Goal: Task Accomplishment & Management: Use online tool/utility

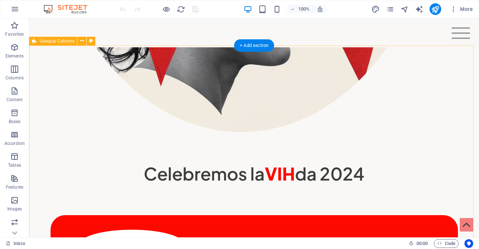
scroll to position [914, 0]
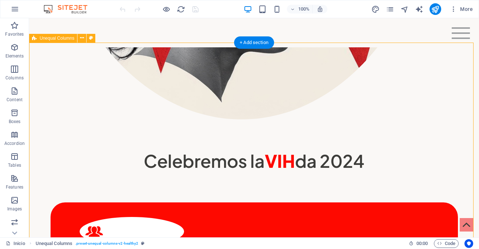
scroll to position [908, 0]
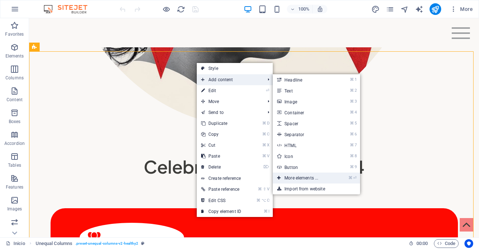
click at [306, 178] on link "⌘ ⏎ More elements ..." at bounding box center [303, 177] width 60 height 11
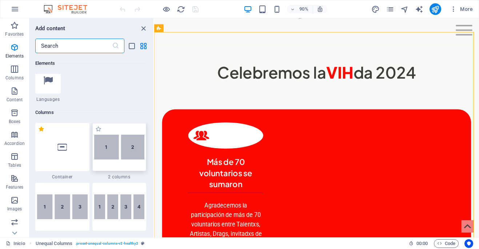
scroll to position [312, 0]
click at [119, 143] on img at bounding box center [119, 145] width 51 height 25
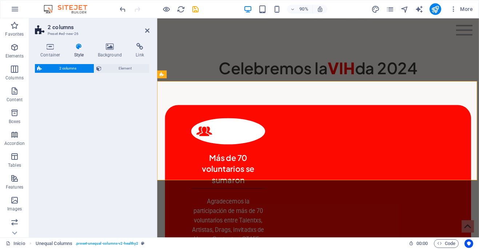
select select "rem"
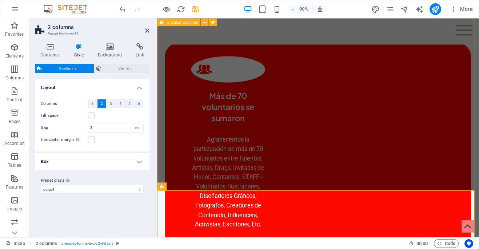
scroll to position [877, 0]
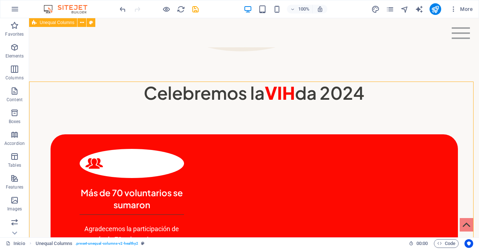
scroll to position [875, 0]
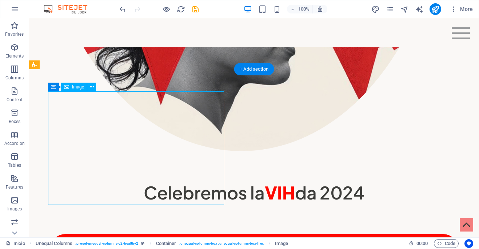
scroll to position [919, 0]
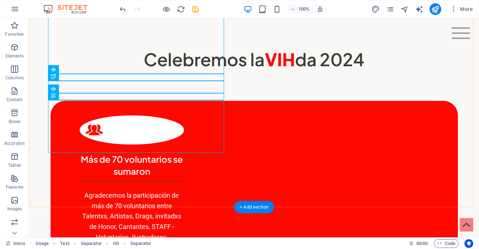
scroll to position [1022, 0]
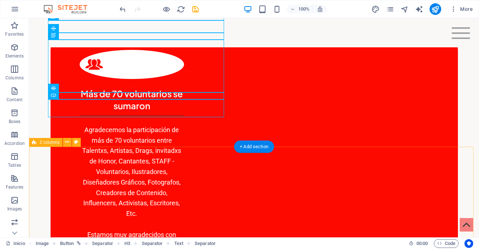
scroll to position [1081, 0]
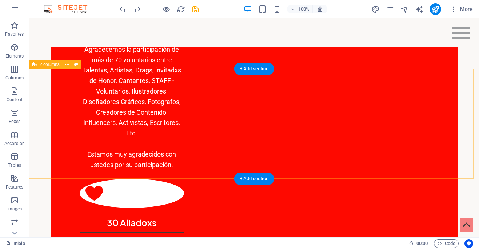
scroll to position [1155, 0]
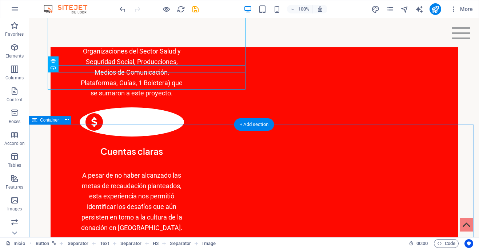
scroll to position [1423, 0]
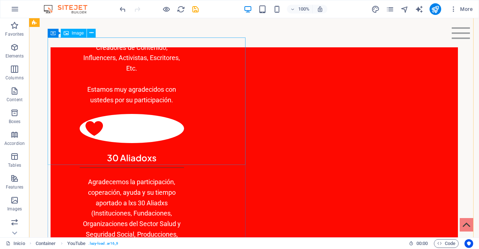
scroll to position [1144, 0]
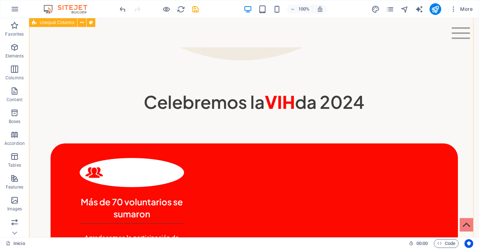
scroll to position [973, 0]
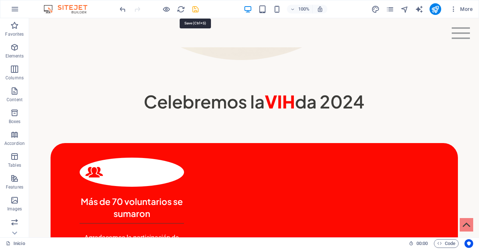
click at [197, 10] on icon "save" at bounding box center [195, 9] width 8 height 8
click at [432, 11] on icon "publish" at bounding box center [435, 9] width 8 height 8
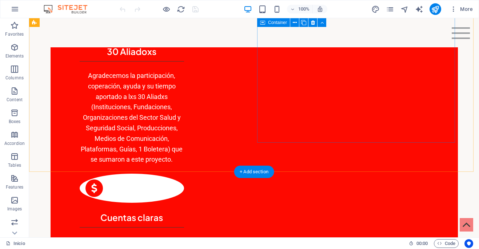
scroll to position [1398, 0]
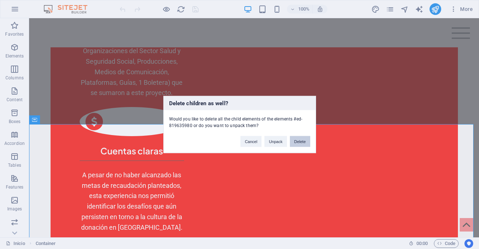
click at [302, 144] on button "Delete" at bounding box center [300, 141] width 20 height 11
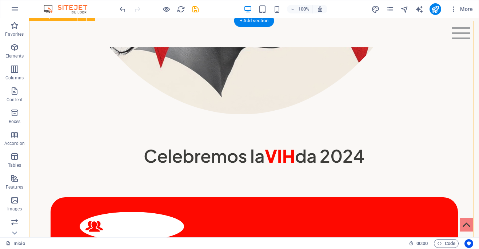
scroll to position [939, 0]
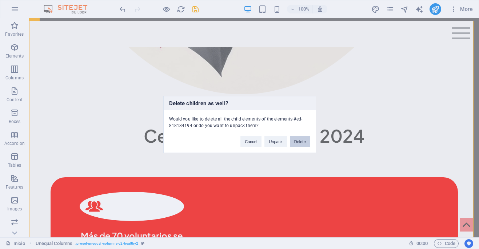
click at [298, 141] on button "Delete" at bounding box center [300, 141] width 20 height 11
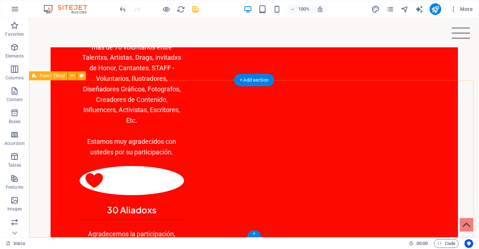
scroll to position [1174, 0]
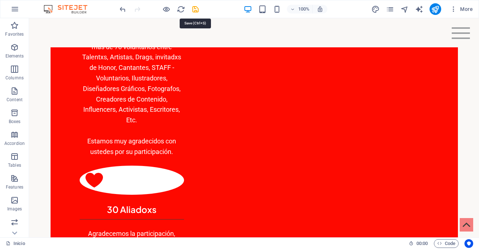
click at [197, 11] on icon "save" at bounding box center [195, 9] width 8 height 8
click at [437, 7] on icon "publish" at bounding box center [435, 9] width 8 height 8
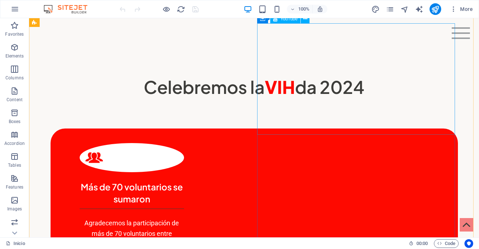
scroll to position [1028, 0]
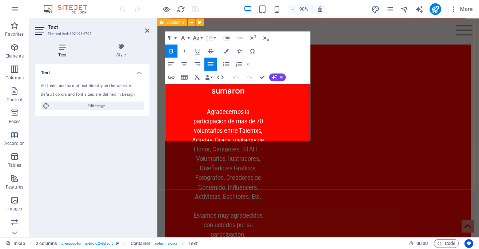
drag, startPoint x: 238, startPoint y: 149, endPoint x: 162, endPoint y: 91, distance: 95.1
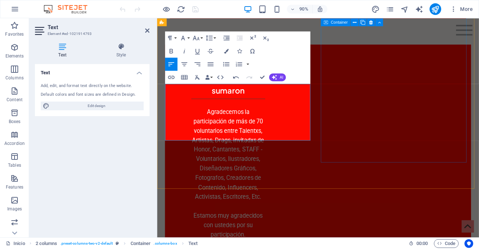
scroll to position [2055, 1]
drag, startPoint x: 323, startPoint y: 149, endPoint x: 164, endPoint y: 98, distance: 166.7
click at [211, 65] on icon "button" at bounding box center [210, 64] width 8 height 8
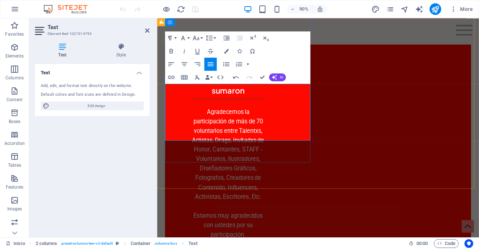
drag, startPoint x: 185, startPoint y: 96, endPoint x: 166, endPoint y: 96, distance: 18.9
click at [171, 51] on icon "button" at bounding box center [171, 51] width 4 height 5
drag, startPoint x: 301, startPoint y: 106, endPoint x: 187, endPoint y: 107, distance: 114.1
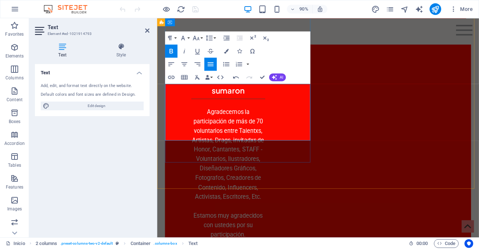
click at [184, 52] on icon "button" at bounding box center [184, 51] width 8 height 8
click at [172, 52] on icon "button" at bounding box center [171, 51] width 4 height 5
click at [171, 77] on icon "button" at bounding box center [171, 77] width 8 height 8
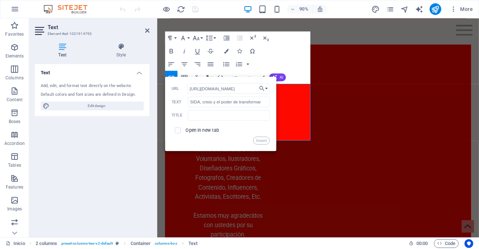
scroll to position [0, 185]
type input "https://www.unaids.org/es/resources/presscentre/pressreleaseandstatementarchive…"
click at [178, 130] on input "checkbox" at bounding box center [177, 129] width 6 height 6
checkbox input "true"
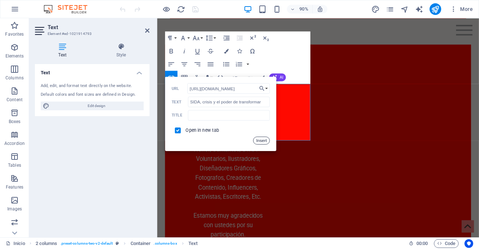
click at [258, 140] on button "Insert" at bounding box center [261, 140] width 16 height 8
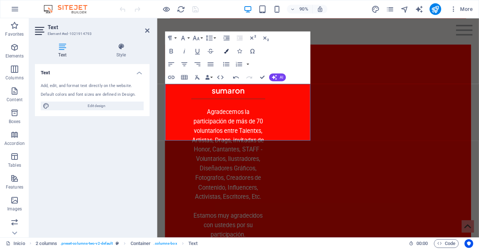
click at [226, 51] on icon "button" at bounding box center [226, 51] width 5 height 5
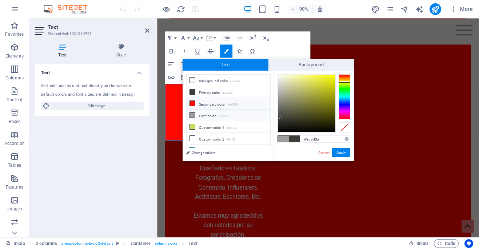
click at [192, 103] on icon at bounding box center [192, 103] width 5 height 5
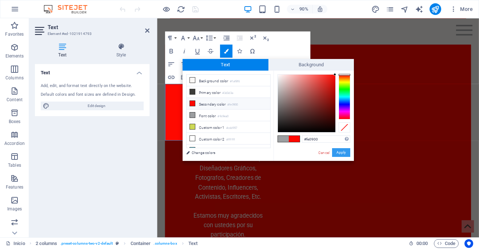
click at [340, 153] on button "Apply" at bounding box center [341, 152] width 18 height 9
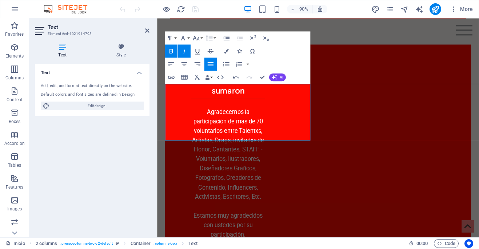
click at [197, 52] on icon "button" at bounding box center [197, 51] width 8 height 8
drag, startPoint x: 193, startPoint y: 96, endPoint x: 168, endPoint y: 97, distance: 25.8
click at [225, 50] on icon "button" at bounding box center [226, 51] width 5 height 5
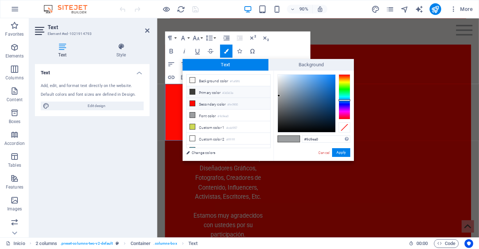
click at [194, 91] on icon at bounding box center [192, 91] width 5 height 5
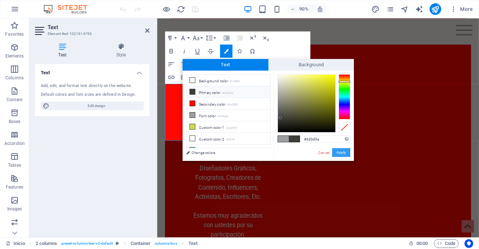
drag, startPoint x: 345, startPoint y: 153, endPoint x: 209, endPoint y: 150, distance: 136.3
click at [345, 153] on button "Apply" at bounding box center [341, 152] width 18 height 9
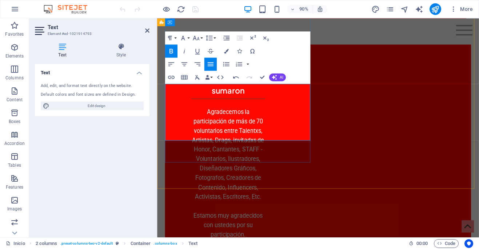
drag, startPoint x: 307, startPoint y: 107, endPoint x: 187, endPoint y: 107, distance: 119.2
click at [227, 52] on icon "button" at bounding box center [226, 51] width 5 height 5
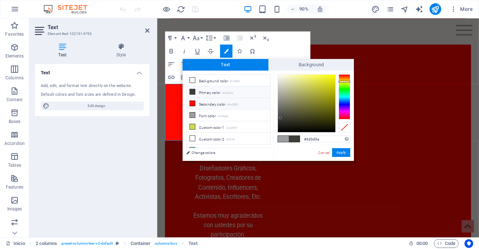
click at [192, 103] on icon at bounding box center [192, 103] width 5 height 5
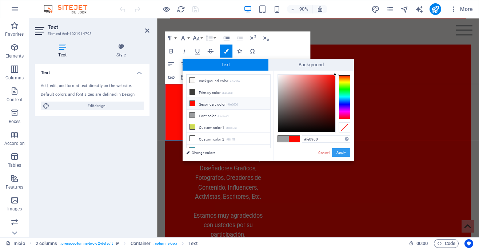
click at [346, 153] on button "Apply" at bounding box center [341, 152] width 18 height 9
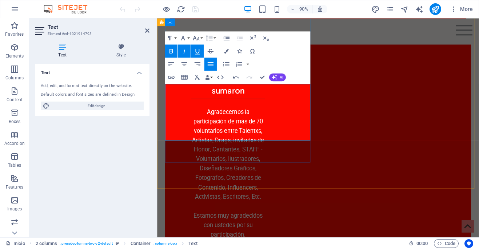
drag, startPoint x: 307, startPoint y: 107, endPoint x: 186, endPoint y: 107, distance: 121.0
click at [226, 51] on icon "button" at bounding box center [226, 51] width 5 height 5
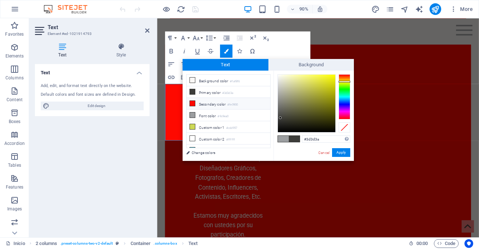
click at [192, 101] on icon at bounding box center [192, 103] width 5 height 5
type input "#fe0900"
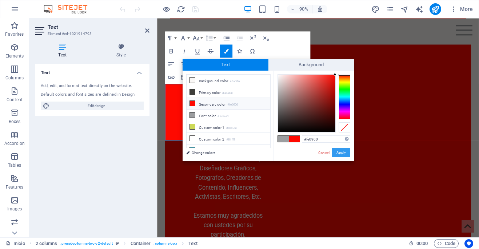
click at [339, 152] on button "Apply" at bounding box center [341, 152] width 18 height 9
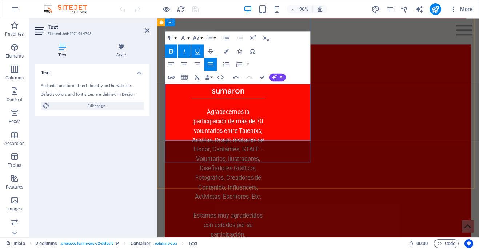
click at [147, 31] on icon at bounding box center [147, 31] width 4 height 6
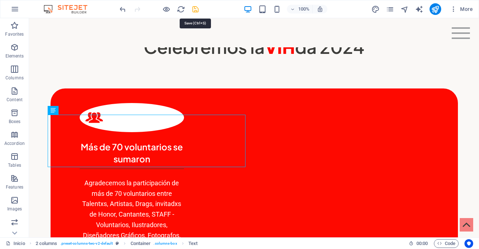
click at [195, 11] on icon "save" at bounding box center [195, 9] width 8 height 8
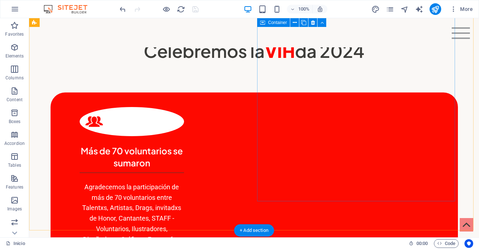
scroll to position [1066, 0]
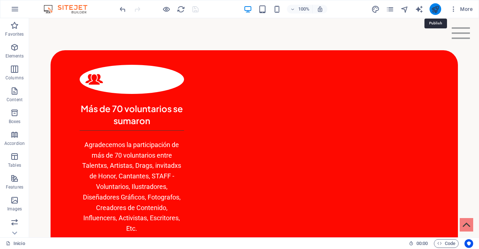
click at [433, 10] on icon "publish" at bounding box center [435, 9] width 8 height 8
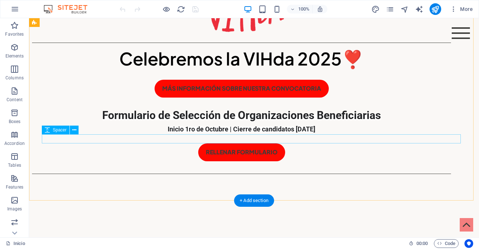
scroll to position [240, 0]
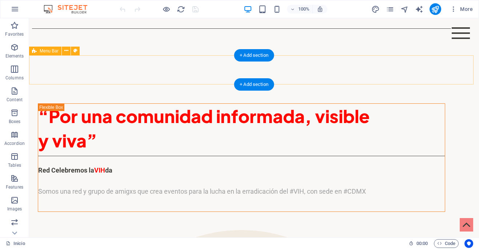
click at [192, 69] on div "Inicio CONVOCATORIA | CLV 2025 ¿Quiénes somos? Arte con causa Luchas Archivo co…" at bounding box center [253, 69] width 449 height 29
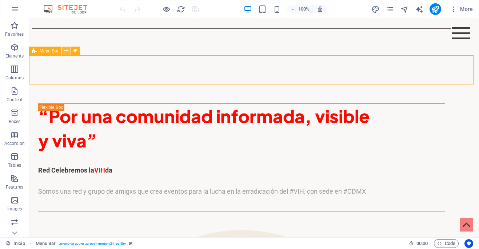
click at [67, 51] on icon at bounding box center [66, 51] width 4 height 8
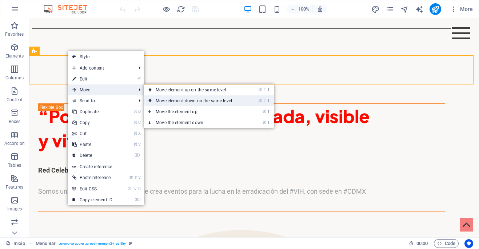
click at [157, 98] on link "⌘ ⇧ ⬇ Move element down on the same level" at bounding box center [195, 100] width 102 height 11
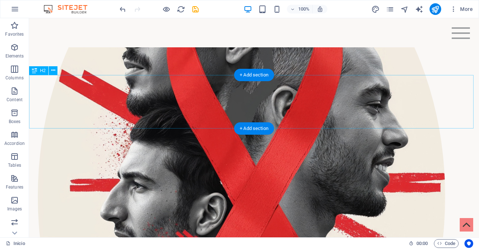
scroll to position [491, 0]
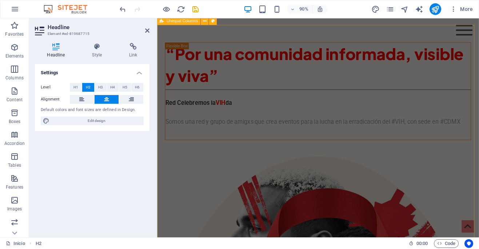
scroll to position [271, 0]
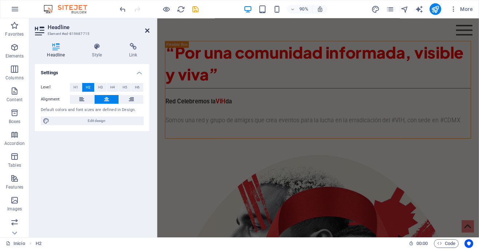
click at [148, 29] on icon at bounding box center [147, 31] width 4 height 6
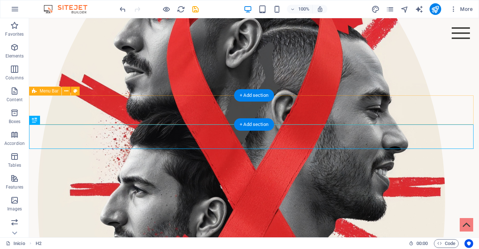
scroll to position [522, 0]
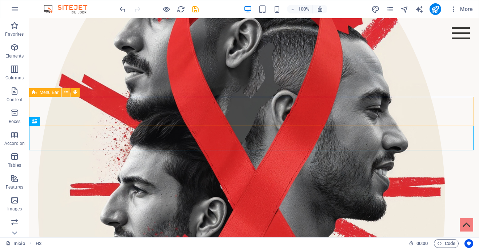
click at [67, 93] on icon at bounding box center [66, 92] width 4 height 8
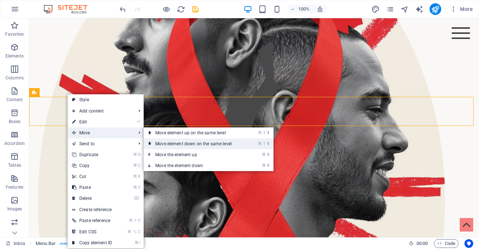
click at [150, 143] on icon at bounding box center [150, 143] width 4 height 11
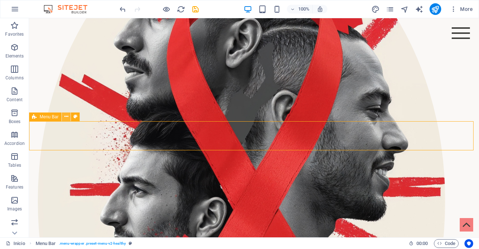
click at [68, 116] on icon at bounding box center [66, 117] width 4 height 8
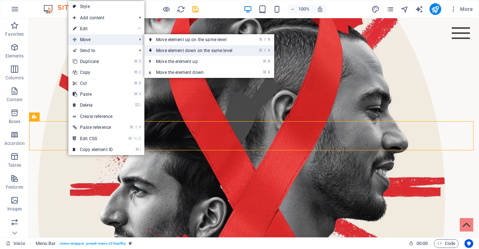
click at [158, 48] on link "⌘ ⇧ ⬇ Move element down on the same level" at bounding box center [195, 50] width 102 height 11
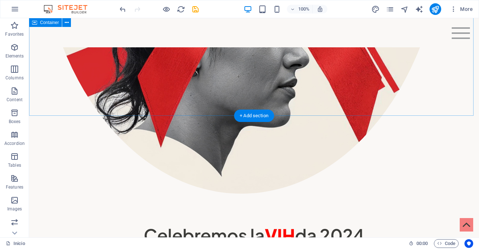
scroll to position [804, 0]
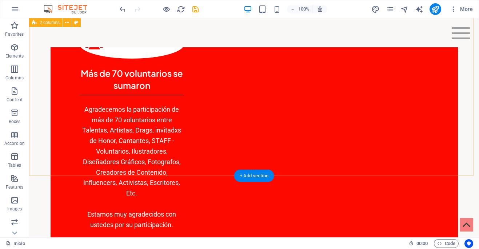
scroll to position [1072, 0]
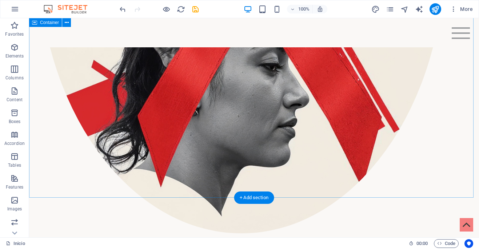
scroll to position [788, 0]
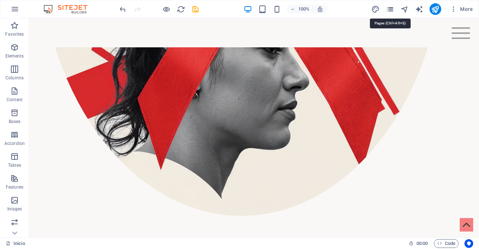
click at [390, 9] on icon "pages" at bounding box center [390, 9] width 8 height 8
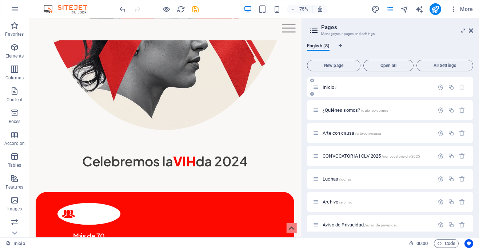
click at [332, 87] on span "Inicio /" at bounding box center [329, 86] width 14 height 5
click at [439, 88] on icon "button" at bounding box center [440, 87] width 6 height 6
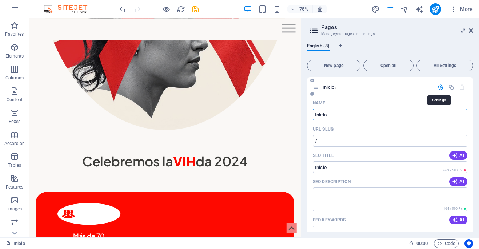
click at [437, 87] on icon "button" at bounding box center [440, 87] width 6 height 6
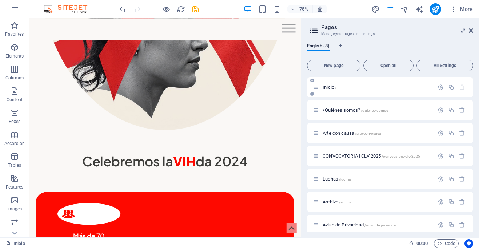
click at [360, 88] on p "Inicio /" at bounding box center [376, 87] width 109 height 5
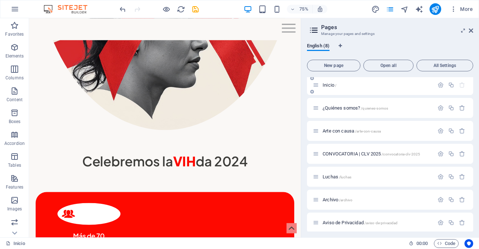
scroll to position [0, 0]
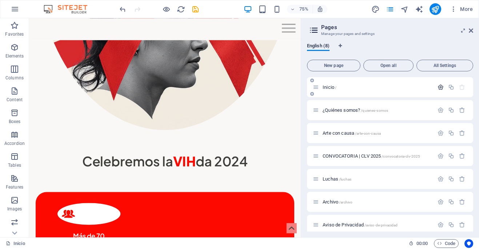
click at [439, 88] on icon "button" at bounding box center [440, 87] width 6 height 6
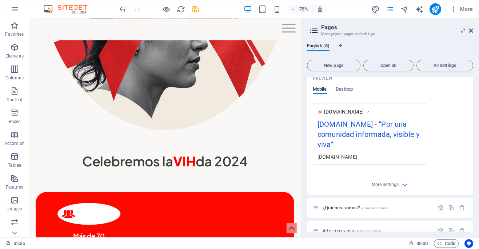
scroll to position [238, 0]
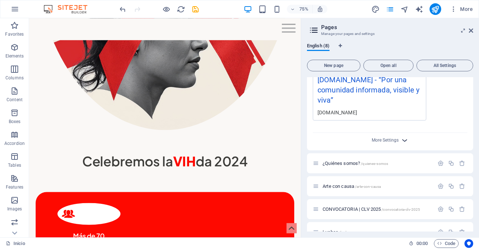
click at [403, 138] on icon "button" at bounding box center [404, 140] width 8 height 8
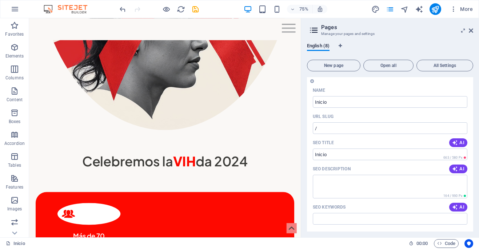
scroll to position [0, 0]
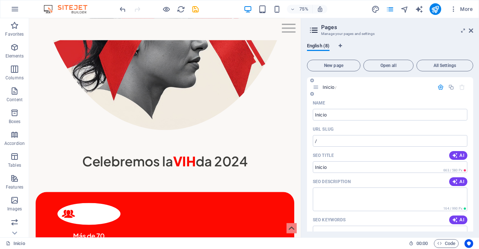
click at [439, 86] on icon "button" at bounding box center [440, 87] width 6 height 6
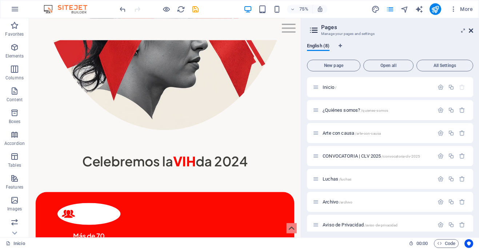
click at [470, 31] on icon at bounding box center [470, 31] width 4 height 6
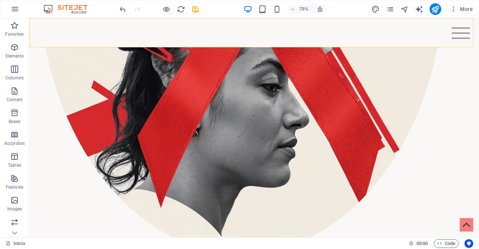
scroll to position [788, 0]
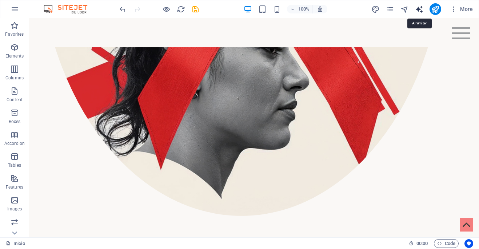
click at [420, 9] on icon "text_generator" at bounding box center [419, 9] width 8 height 8
select select "English"
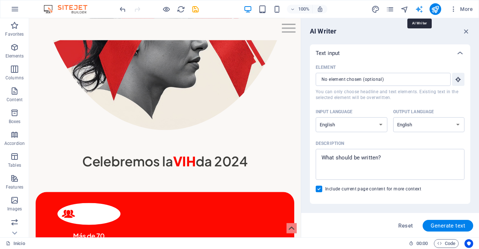
scroll to position [0, 0]
click at [466, 31] on icon "button" at bounding box center [466, 31] width 8 height 8
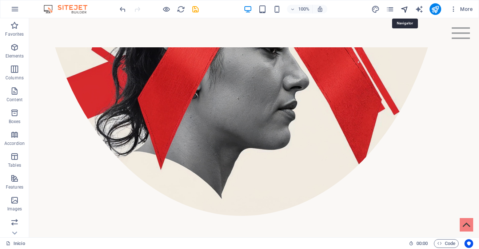
click at [405, 10] on icon "navigator" at bounding box center [404, 9] width 8 height 8
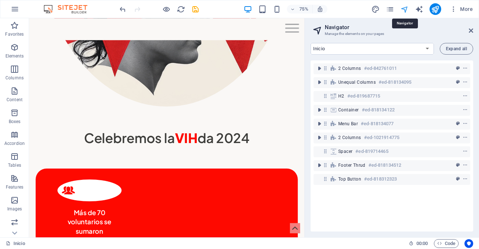
scroll to position [754, 0]
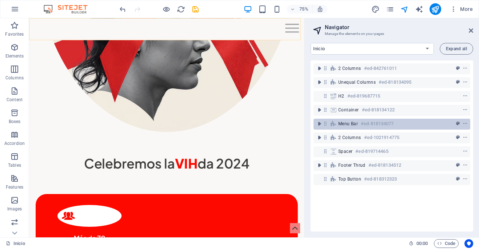
click at [346, 124] on span "Menu Bar" at bounding box center [348, 124] width 20 height 6
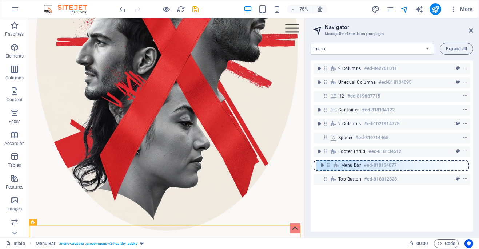
drag, startPoint x: 326, startPoint y: 124, endPoint x: 328, endPoint y: 167, distance: 43.3
click at [328, 167] on div "2 columns #ed-842761011 Unequal Columns #ed-818134095 H2 #ed-819687715 Containe…" at bounding box center [391, 145] width 162 height 171
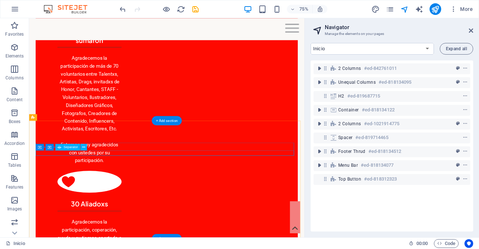
scroll to position [1049, 0]
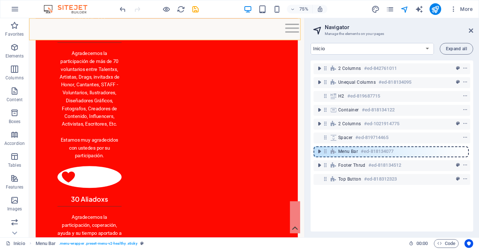
drag, startPoint x: 325, startPoint y: 166, endPoint x: 324, endPoint y: 149, distance: 17.1
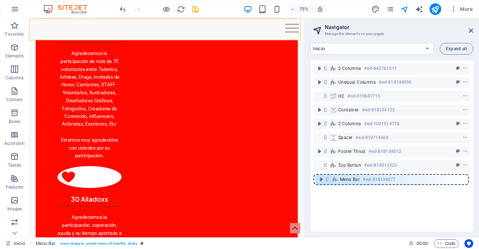
drag, startPoint x: 325, startPoint y: 150, endPoint x: 327, endPoint y: 181, distance: 30.2
click at [327, 181] on div "2 columns #ed-842761011 Unequal Columns #ed-818134095 H2 #ed-819687715 Containe…" at bounding box center [391, 145] width 162 height 171
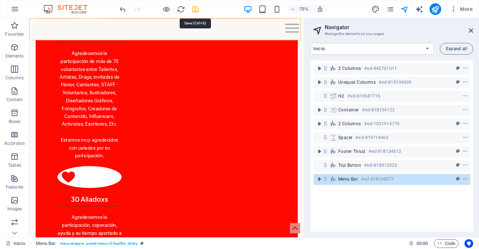
click at [197, 11] on icon "save" at bounding box center [195, 9] width 8 height 8
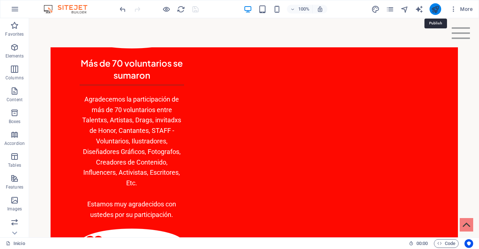
click at [436, 12] on icon "publish" at bounding box center [435, 9] width 8 height 8
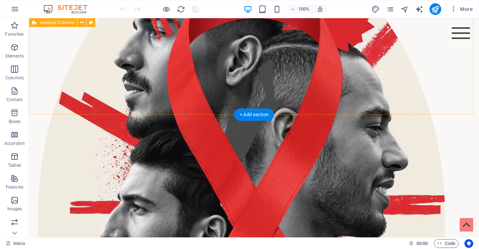
scroll to position [504, 0]
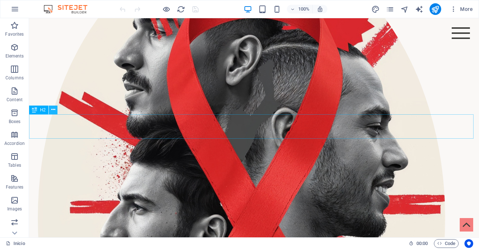
click at [54, 110] on icon at bounding box center [53, 110] width 4 height 8
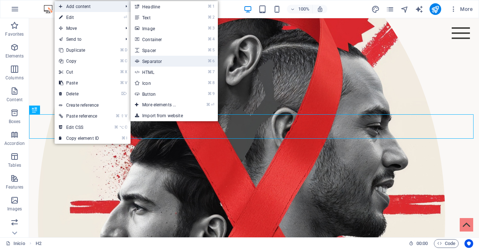
click at [165, 59] on link "⌘ 6 Separator" at bounding box center [160, 61] width 60 height 11
select select "%"
select select "px"
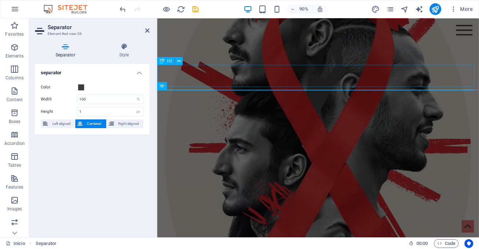
scroll to position [495, 0]
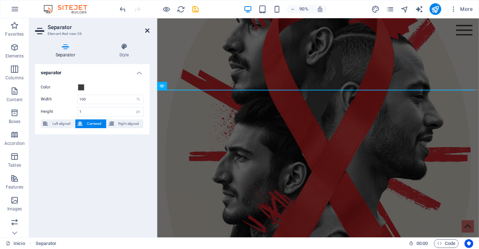
click at [146, 28] on icon at bounding box center [147, 31] width 4 height 6
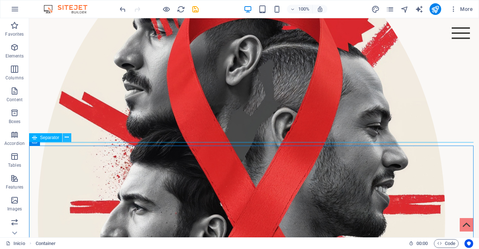
click at [66, 138] on icon at bounding box center [67, 137] width 4 height 8
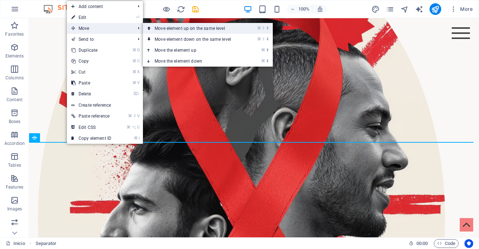
click at [150, 29] on icon at bounding box center [149, 28] width 4 height 11
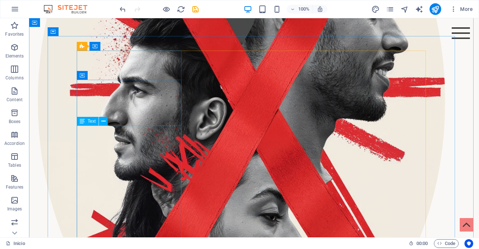
scroll to position [515, 0]
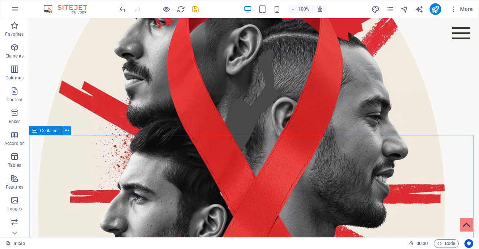
click at [66, 131] on icon at bounding box center [67, 130] width 4 height 8
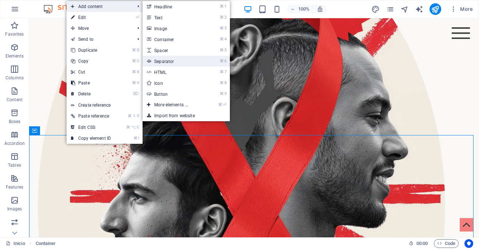
click at [172, 60] on link "⌘ 6 Separator" at bounding box center [172, 61] width 60 height 11
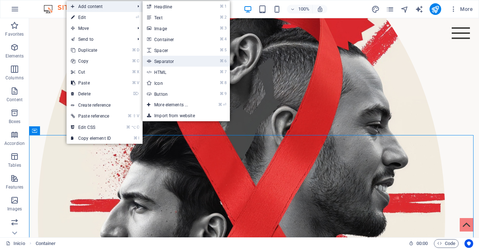
select select "%"
select select "px"
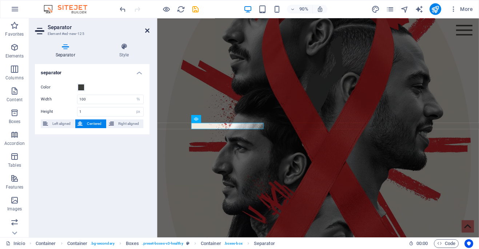
click at [148, 31] on icon at bounding box center [147, 31] width 4 height 6
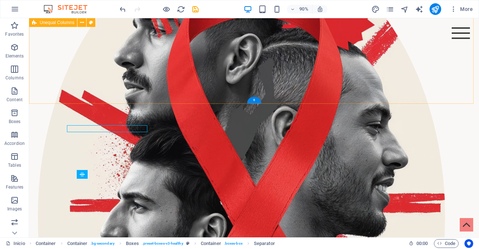
scroll to position [515, 0]
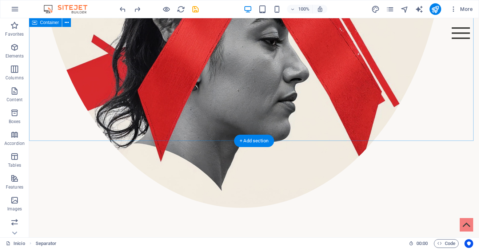
scroll to position [798, 0]
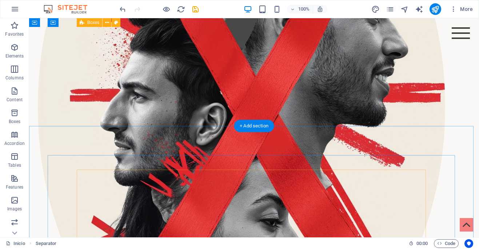
scroll to position [522, 0]
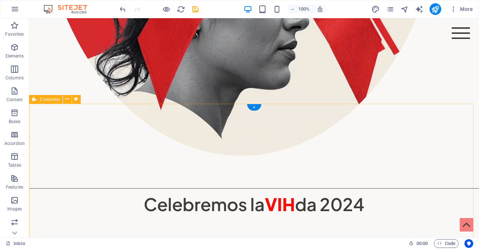
scroll to position [841, 0]
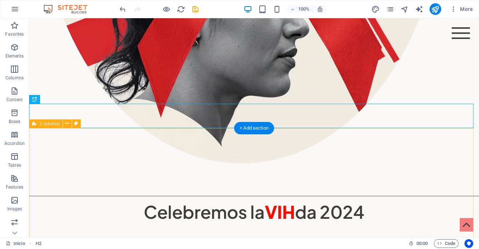
scroll to position [984, 0]
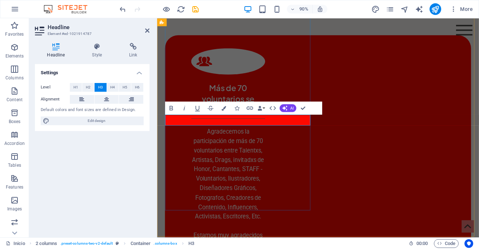
drag, startPoint x: 268, startPoint y: 132, endPoint x: 164, endPoint y: 132, distance: 103.9
copy h3 "Actualizate ponte al día"
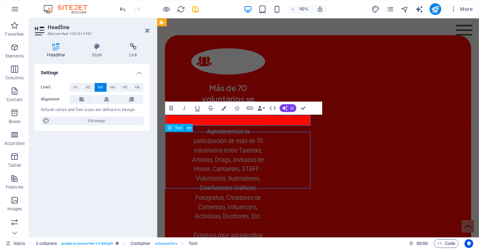
scroll to position [984, 0]
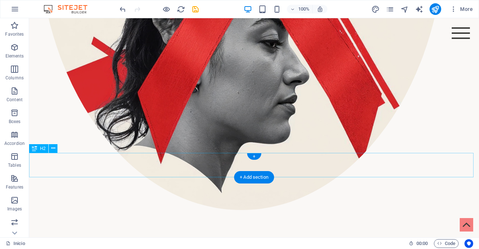
scroll to position [792, 0]
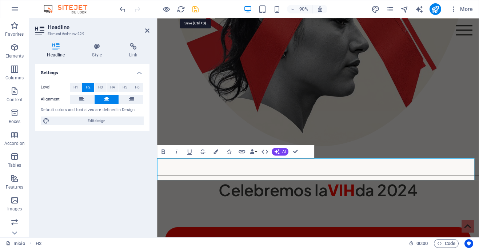
click at [196, 11] on icon "save" at bounding box center [195, 9] width 8 height 8
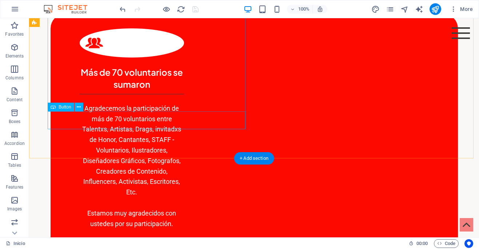
scroll to position [1091, 0]
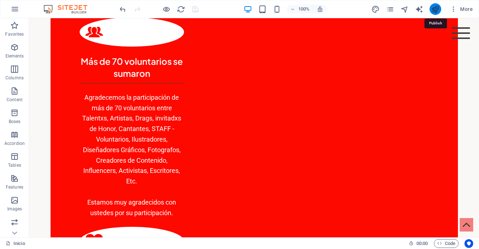
click at [433, 11] on icon "publish" at bounding box center [435, 9] width 8 height 8
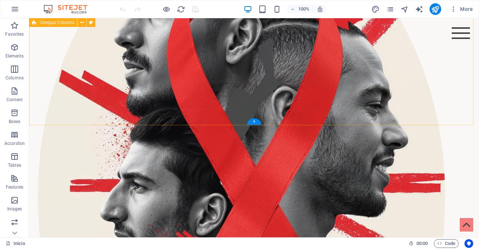
scroll to position [493, 0]
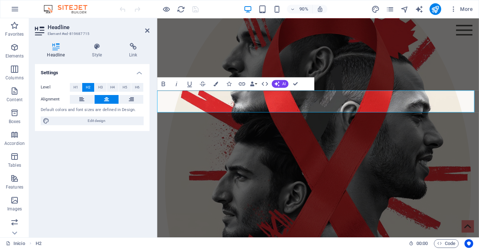
click at [146, 31] on icon at bounding box center [147, 31] width 4 height 6
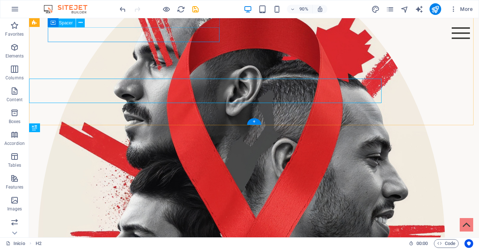
scroll to position [493, 0]
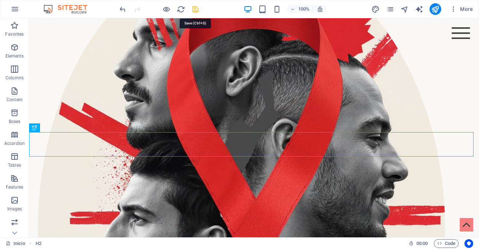
click at [197, 9] on icon "save" at bounding box center [195, 9] width 8 height 8
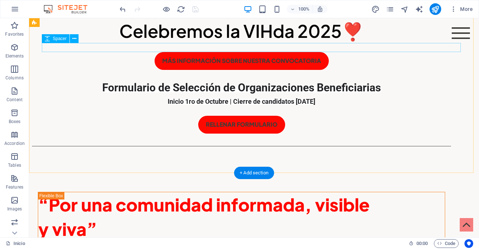
scroll to position [274, 0]
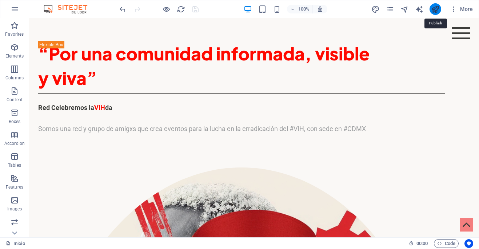
click at [432, 10] on icon "publish" at bounding box center [435, 9] width 8 height 8
